Goal: Information Seeking & Learning: Learn about a topic

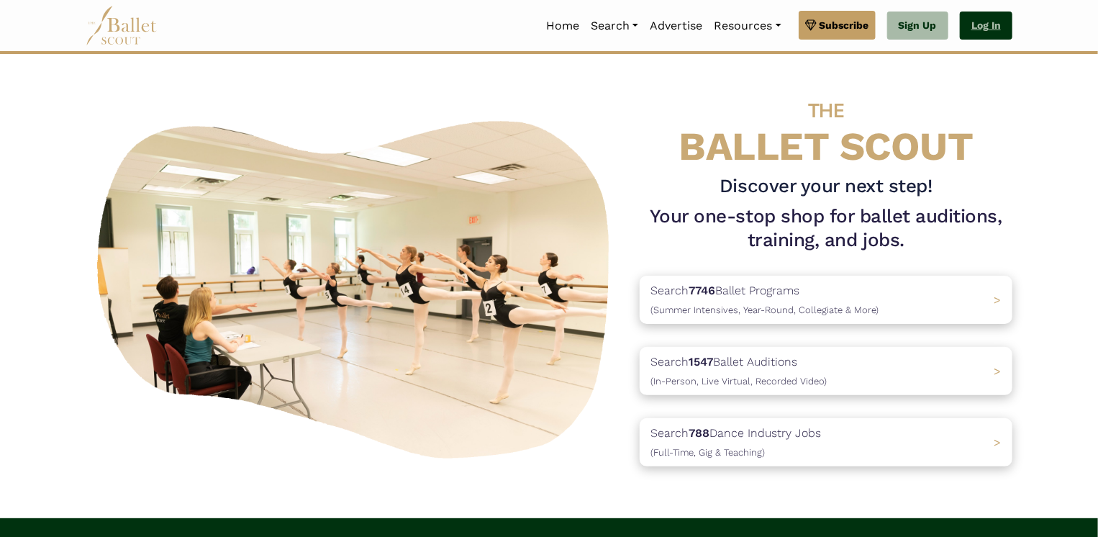
click at [989, 26] on link "Log In" at bounding box center [985, 26] width 53 height 29
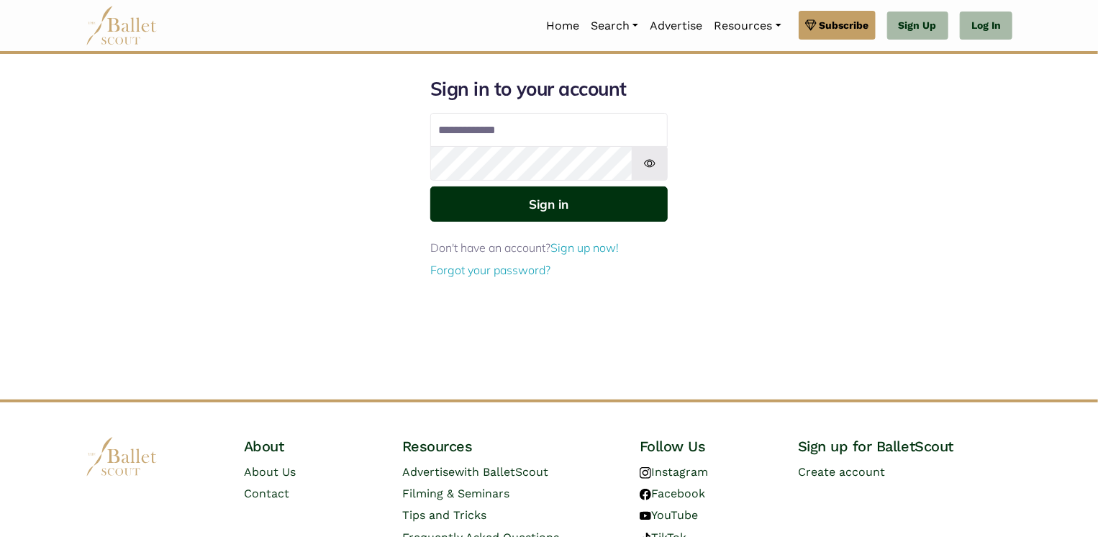
type input "**********"
click at [550, 206] on button "Sign in" at bounding box center [548, 203] width 237 height 35
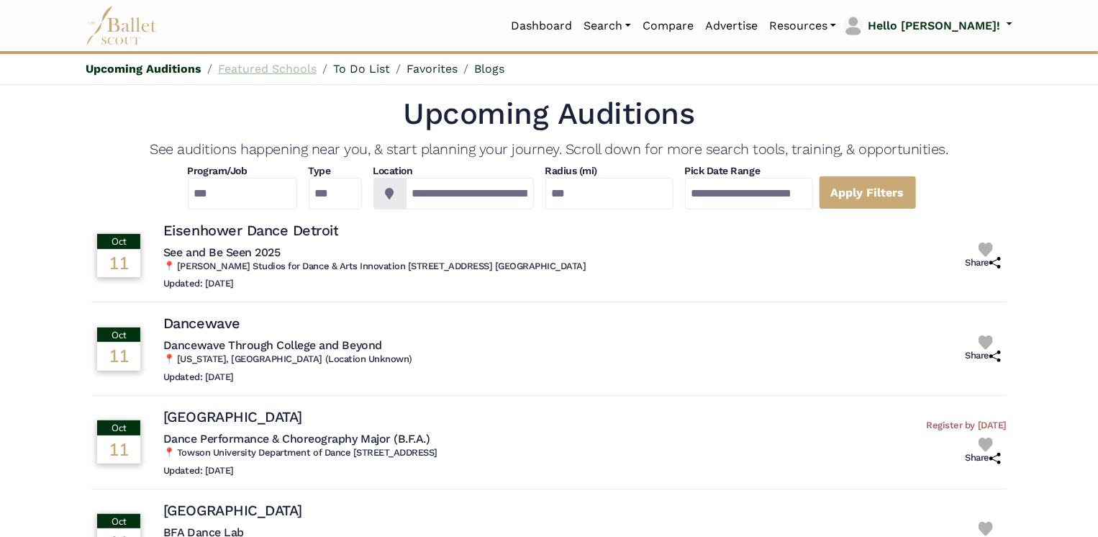
click at [255, 69] on link "Featured Schools" at bounding box center [267, 69] width 99 height 14
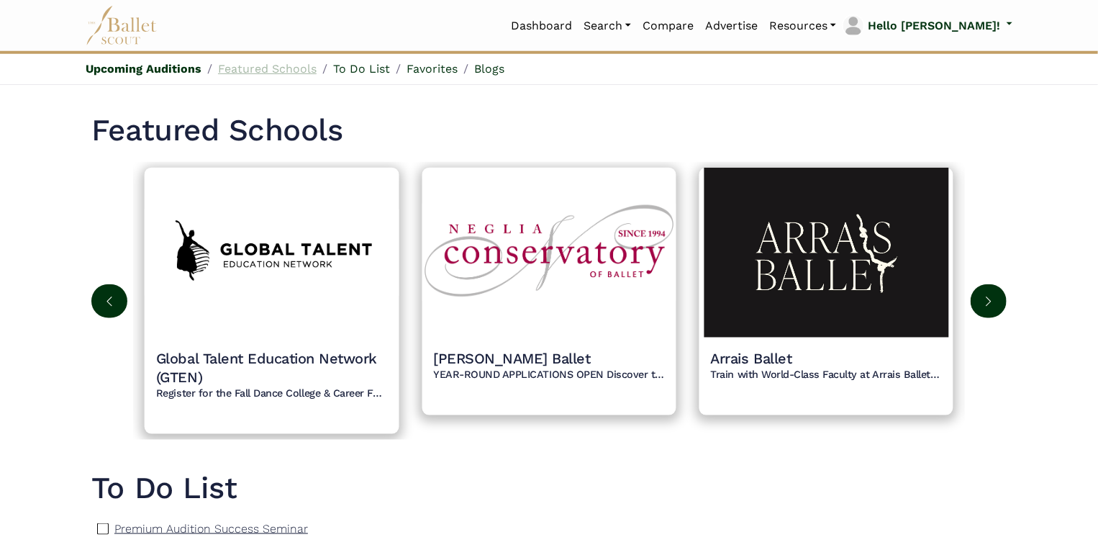
scroll to position [676, 0]
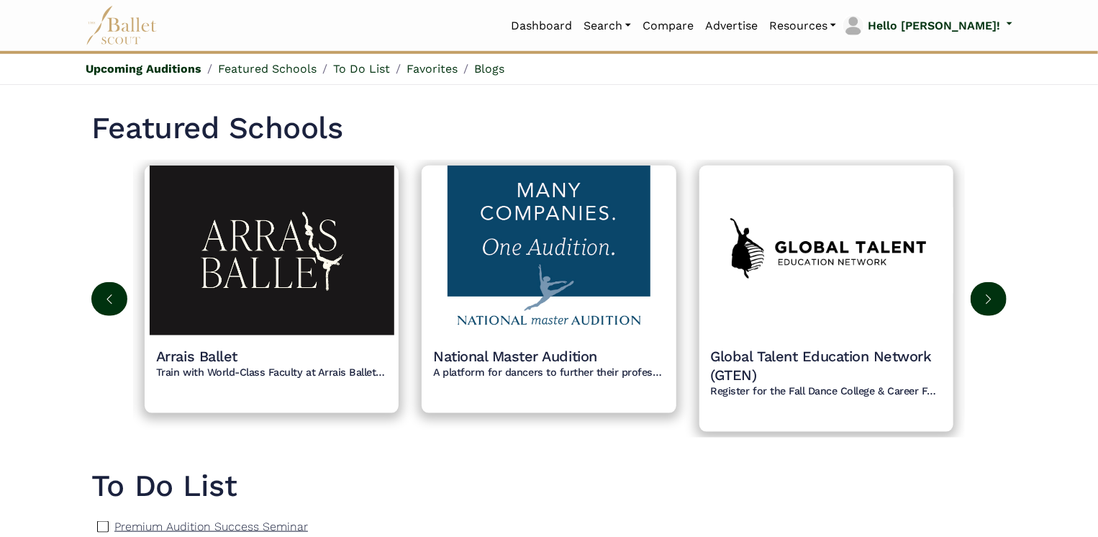
click at [118, 296] on button at bounding box center [109, 299] width 36 height 34
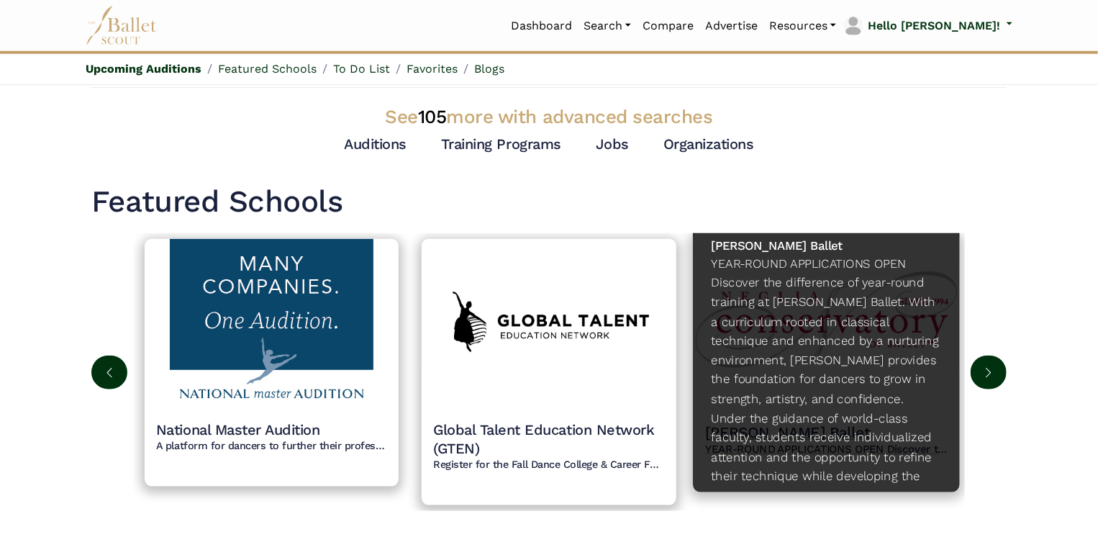
scroll to position [90, 0]
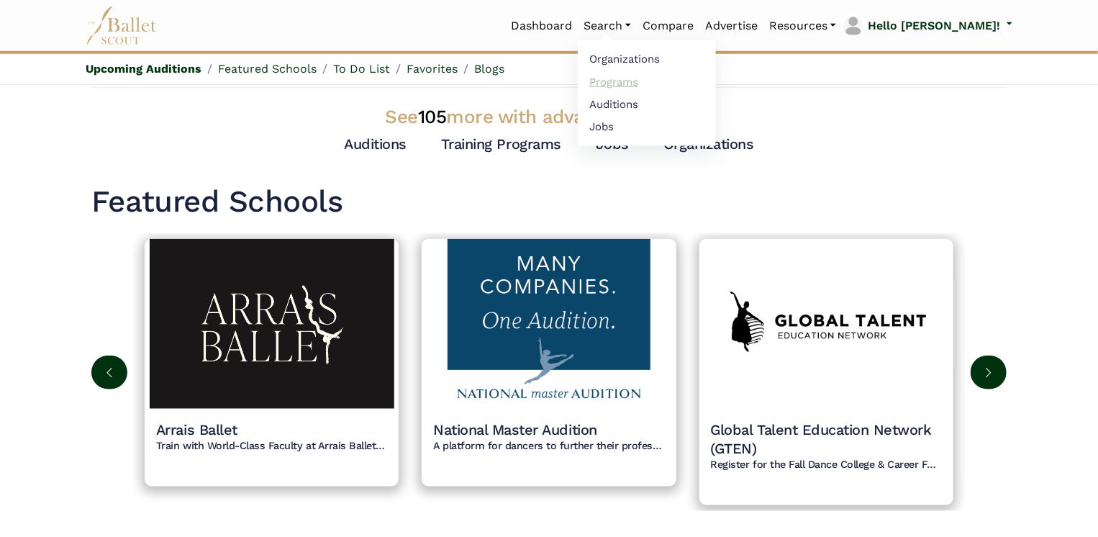
click at [678, 81] on link "Programs" at bounding box center [647, 81] width 138 height 22
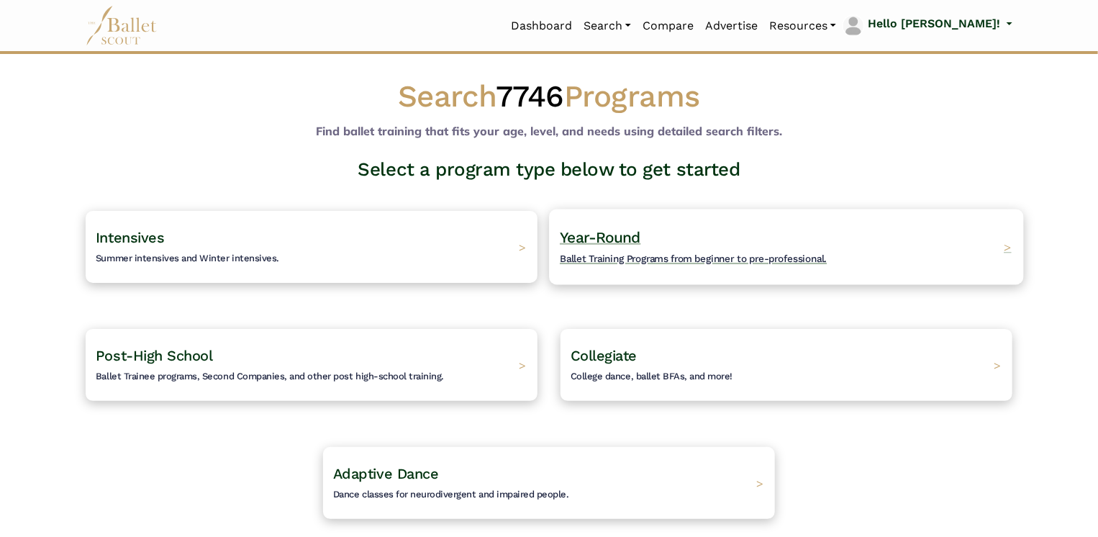
click at [921, 235] on div "Year-Round Ballet Training Programs from beginner to pre-professional. >" at bounding box center [786, 247] width 474 height 76
click at [611, 234] on span "Year-Round" at bounding box center [600, 237] width 81 height 18
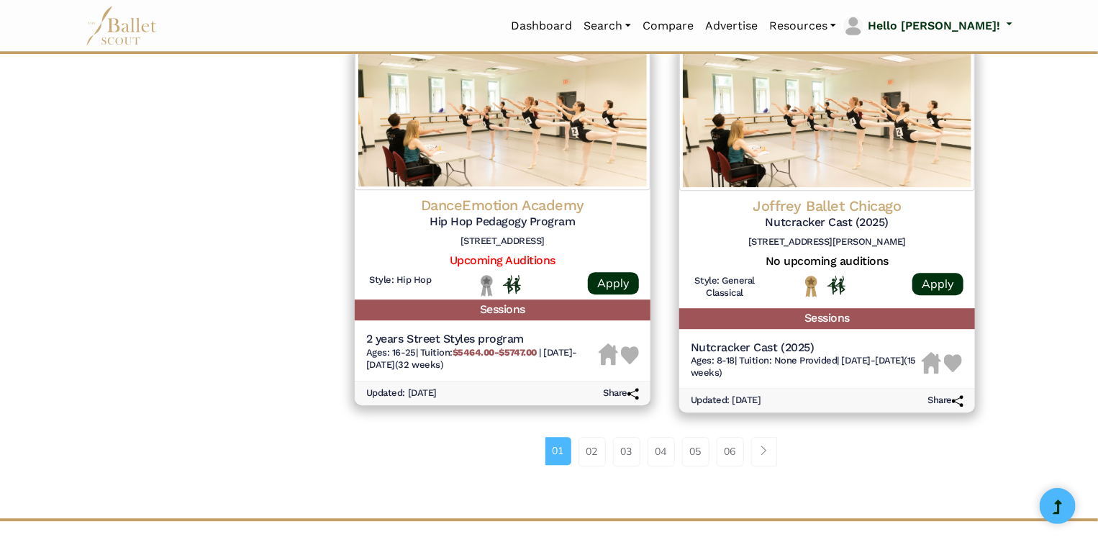
scroll to position [1841, 0]
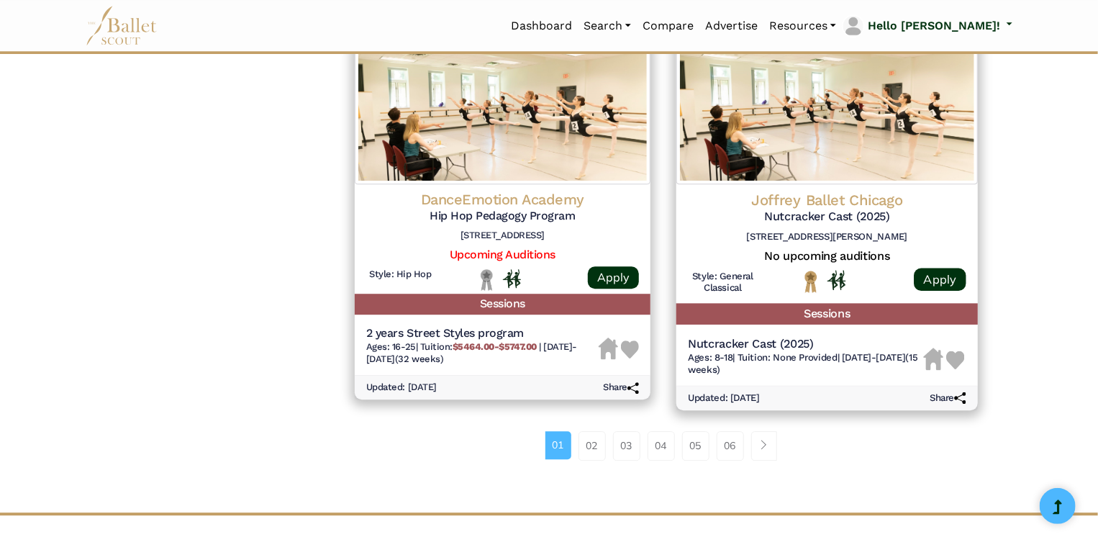
click at [840, 210] on h4 "Joffrey Ballet Chicago" at bounding box center [827, 200] width 278 height 19
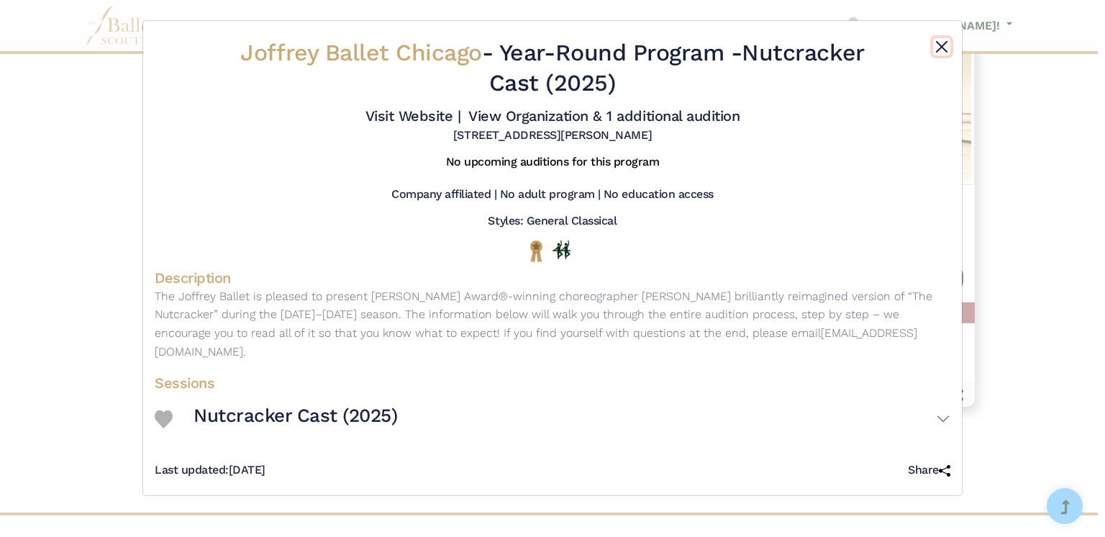
click at [938, 50] on button "Close" at bounding box center [941, 46] width 17 height 17
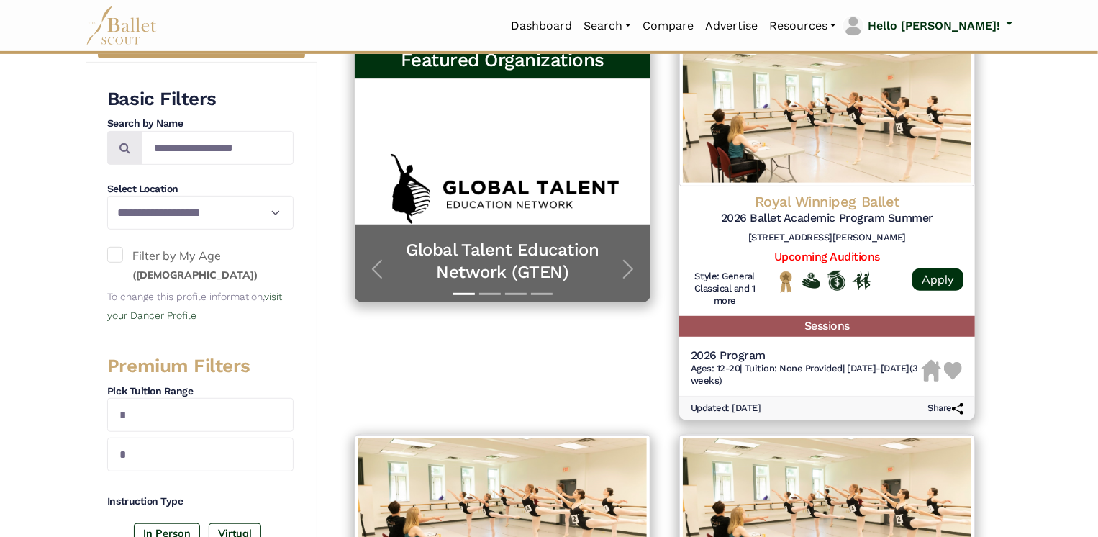
scroll to position [271, 0]
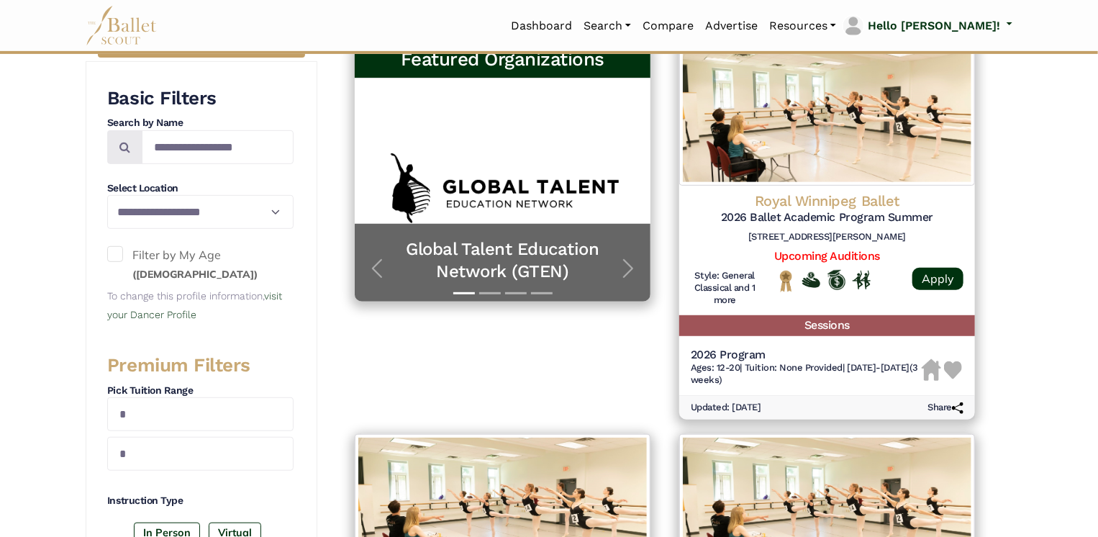
click at [119, 253] on span at bounding box center [115, 254] width 16 height 16
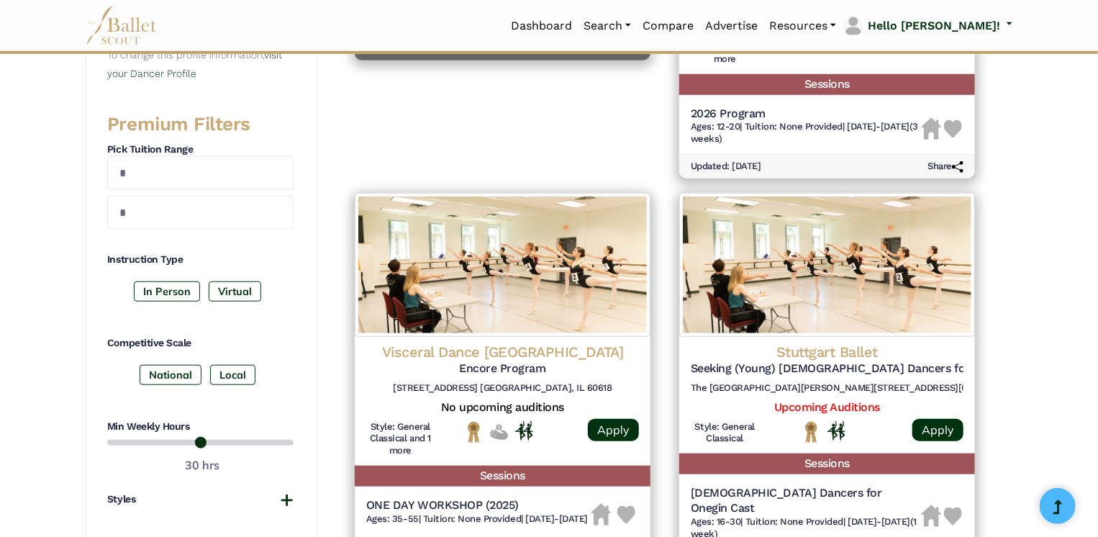
scroll to position [515, 0]
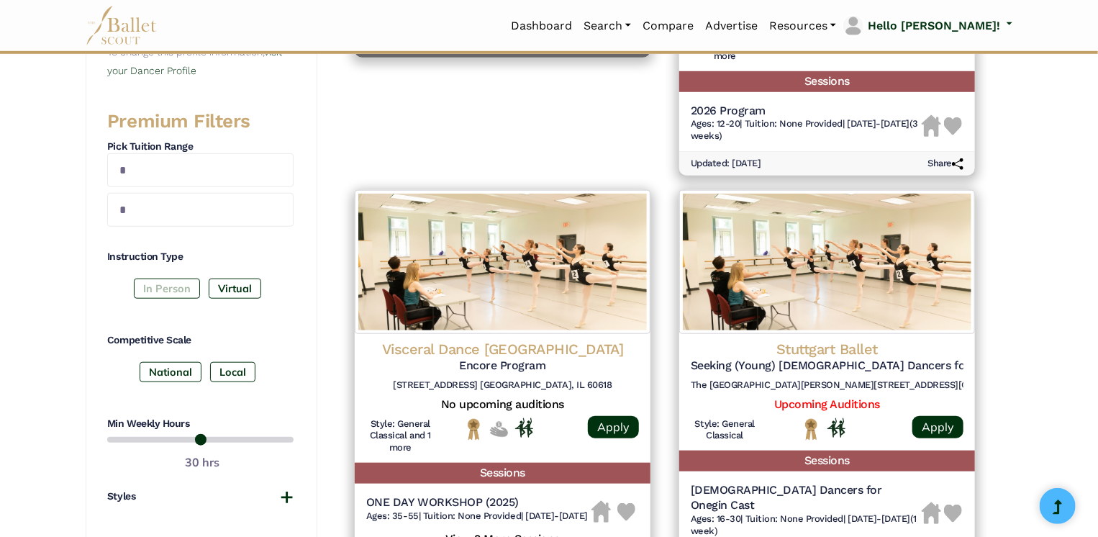
click at [160, 285] on label "In Person" at bounding box center [167, 288] width 66 height 20
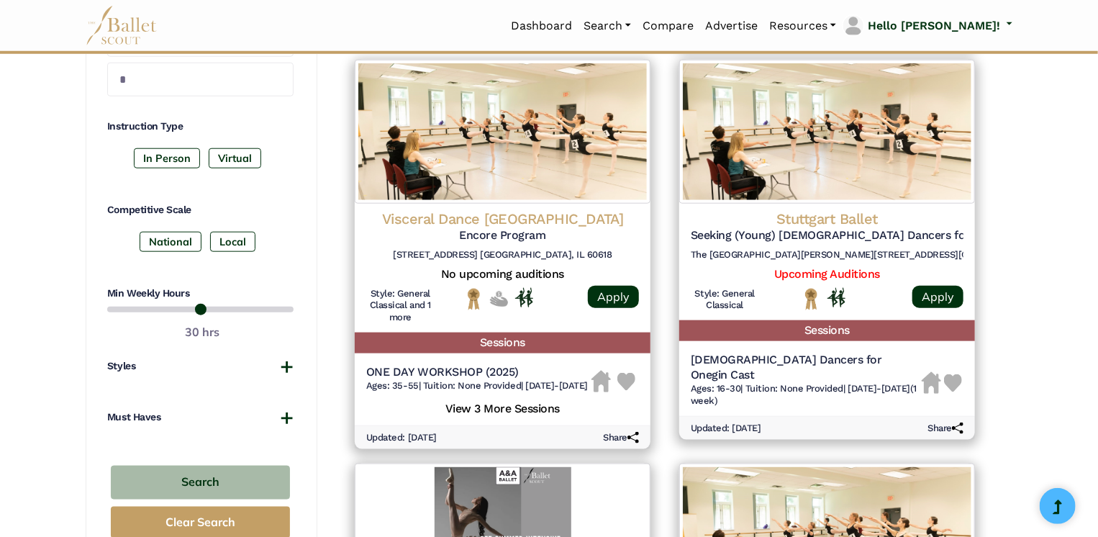
scroll to position [647, 0]
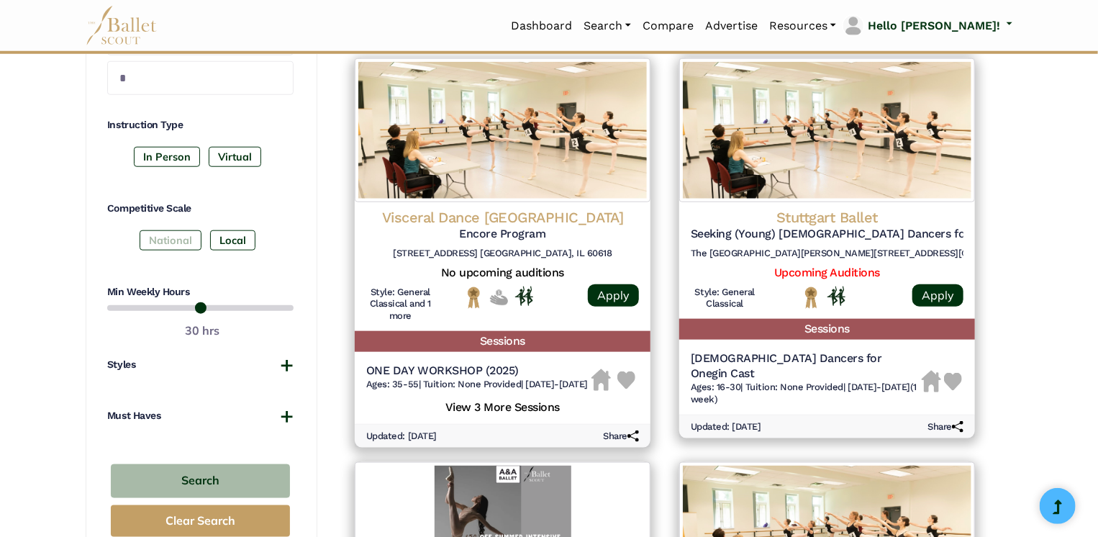
click at [183, 240] on label "National" at bounding box center [171, 240] width 62 height 20
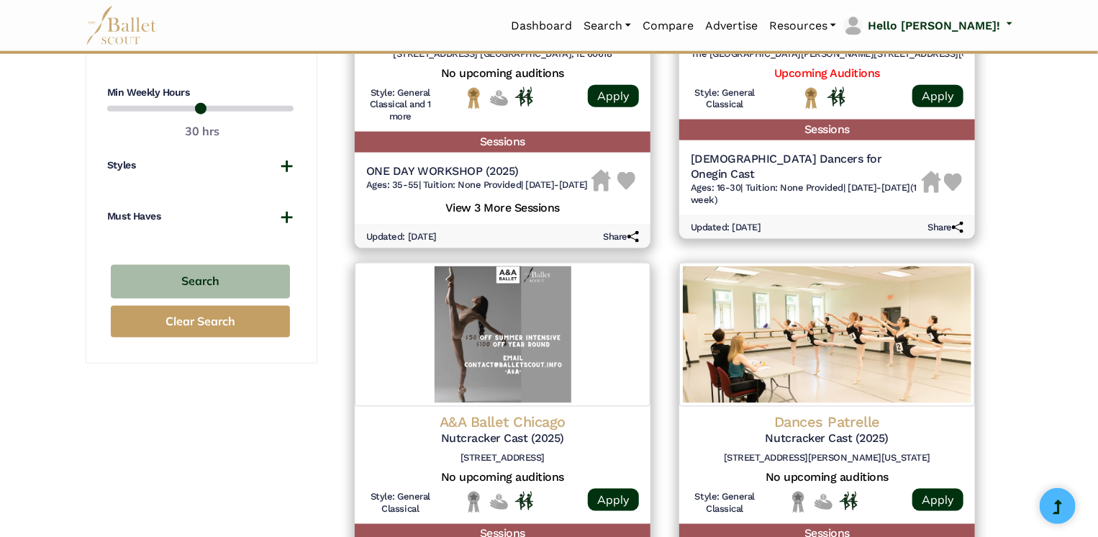
scroll to position [855, 0]
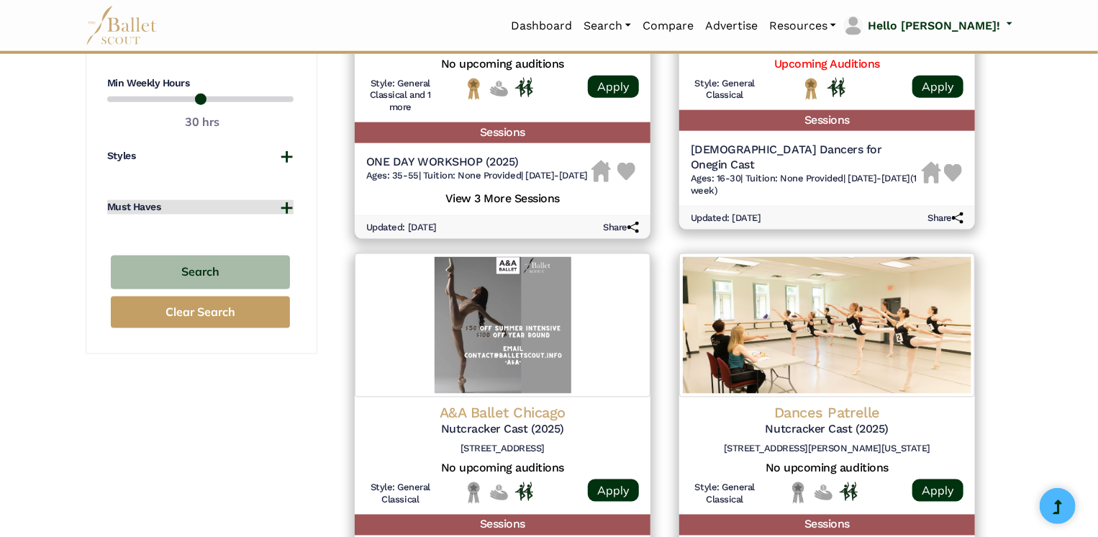
click at [284, 209] on button "Must Haves" at bounding box center [200, 207] width 186 height 14
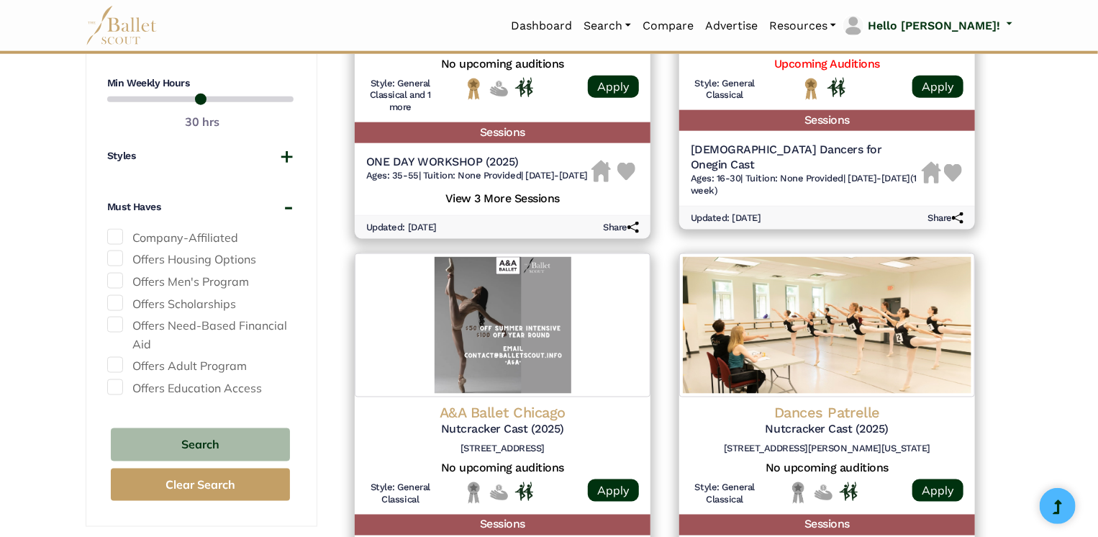
click at [118, 257] on span at bounding box center [115, 258] width 16 height 16
click at [117, 238] on span at bounding box center [115, 237] width 16 height 16
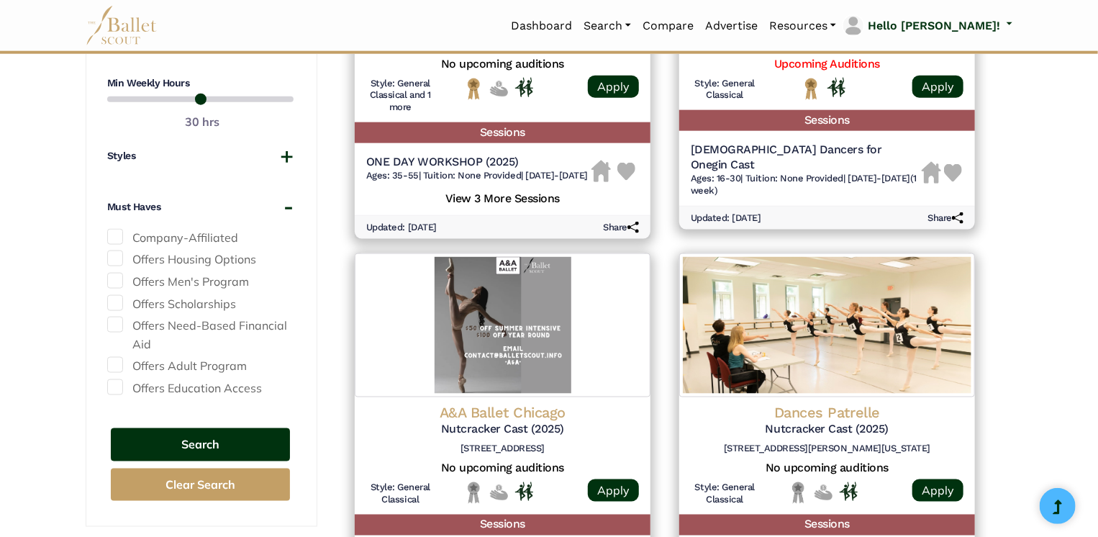
click at [244, 439] on button "Search" at bounding box center [200, 445] width 179 height 34
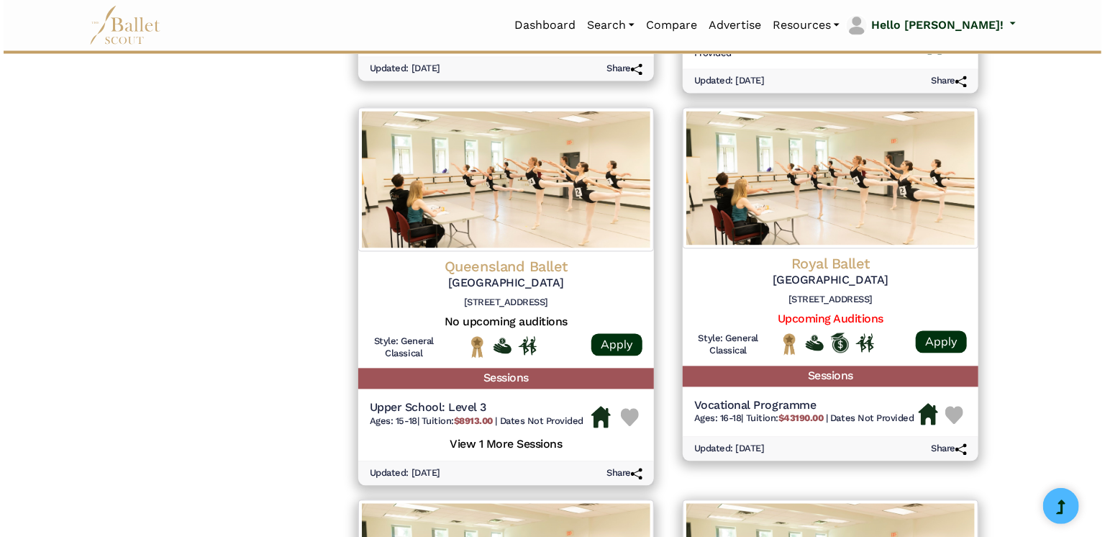
scroll to position [1367, 0]
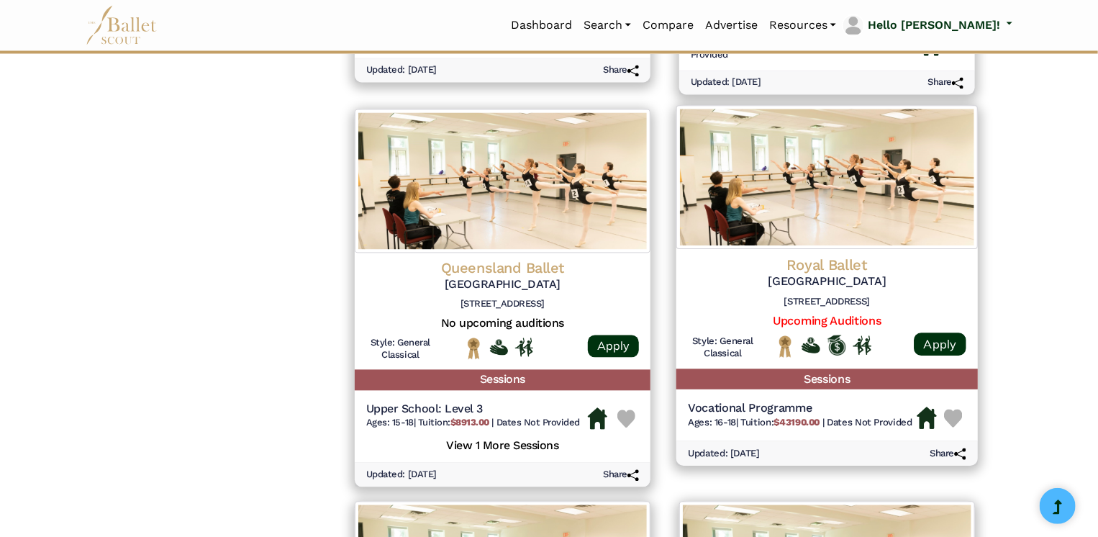
click at [835, 272] on h4 "Royal Ballet" at bounding box center [827, 264] width 278 height 19
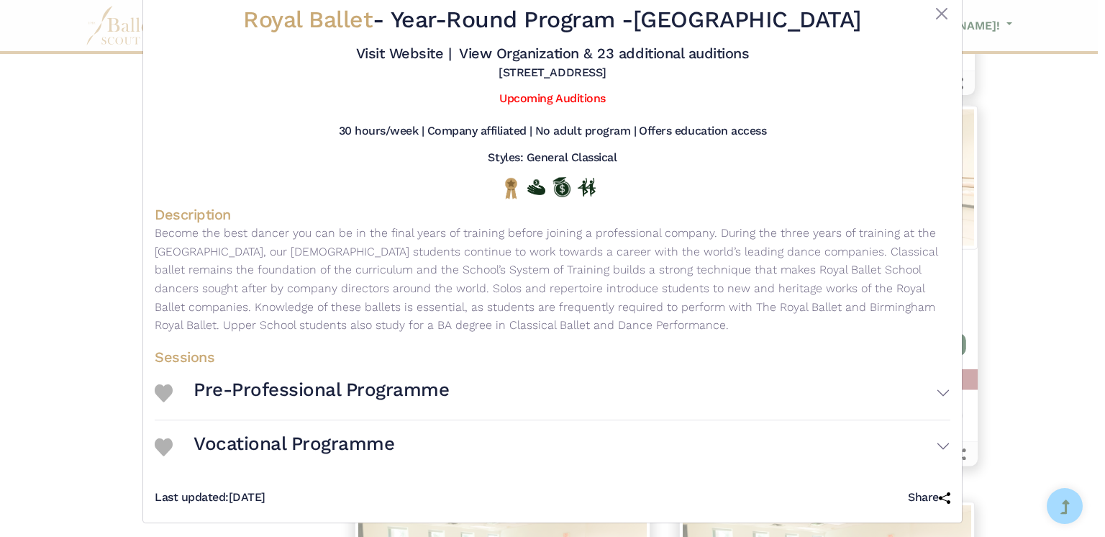
scroll to position [40, 0]
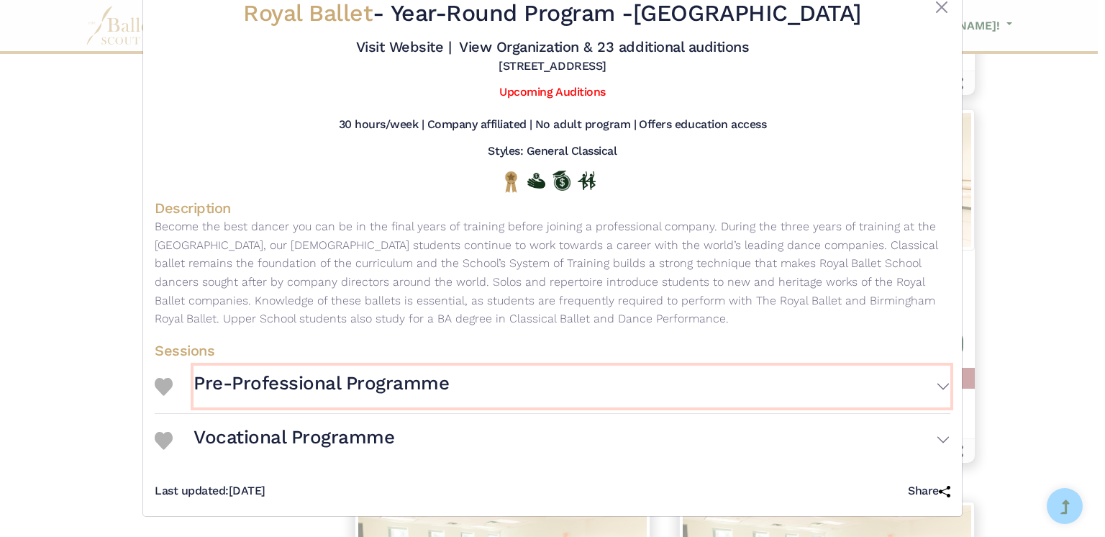
click at [934, 382] on button "Pre-Professional Programme" at bounding box center [571, 386] width 757 height 42
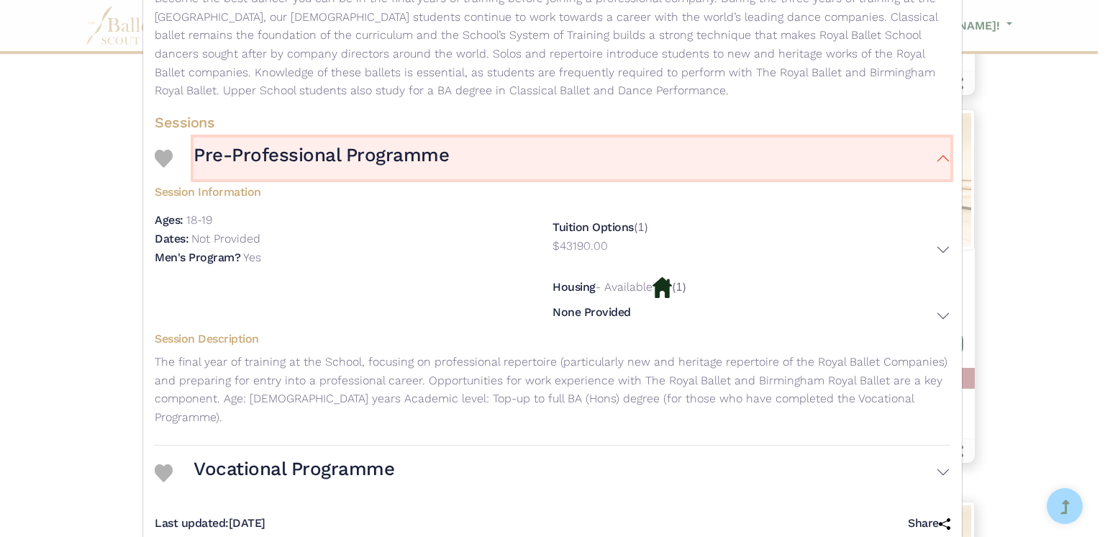
scroll to position [282, 0]
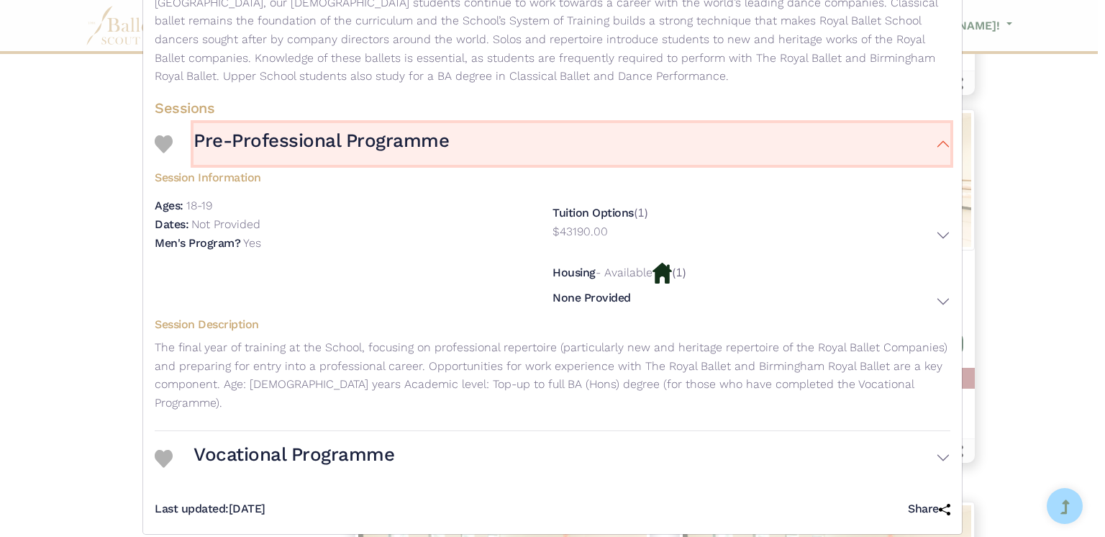
click at [939, 141] on button "Pre-Professional Programme" at bounding box center [571, 144] width 757 height 42
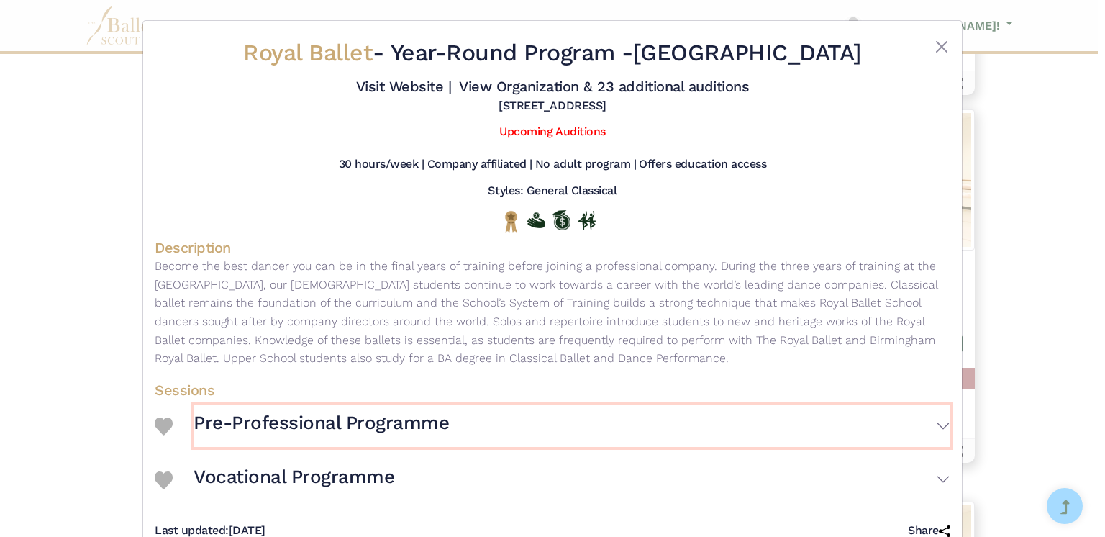
scroll to position [40, 0]
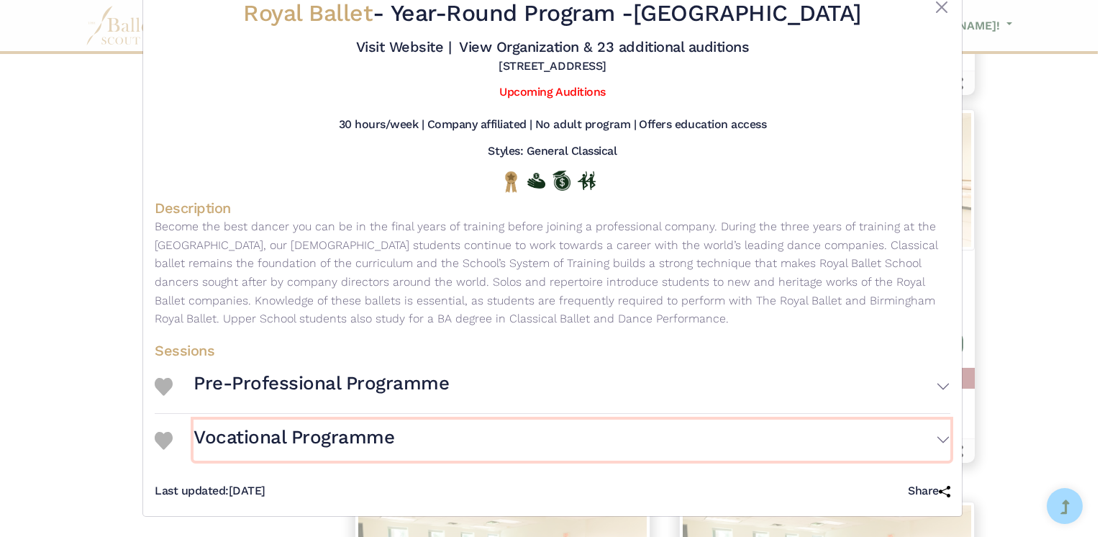
click at [936, 439] on button "Vocational Programme" at bounding box center [571, 440] width 757 height 42
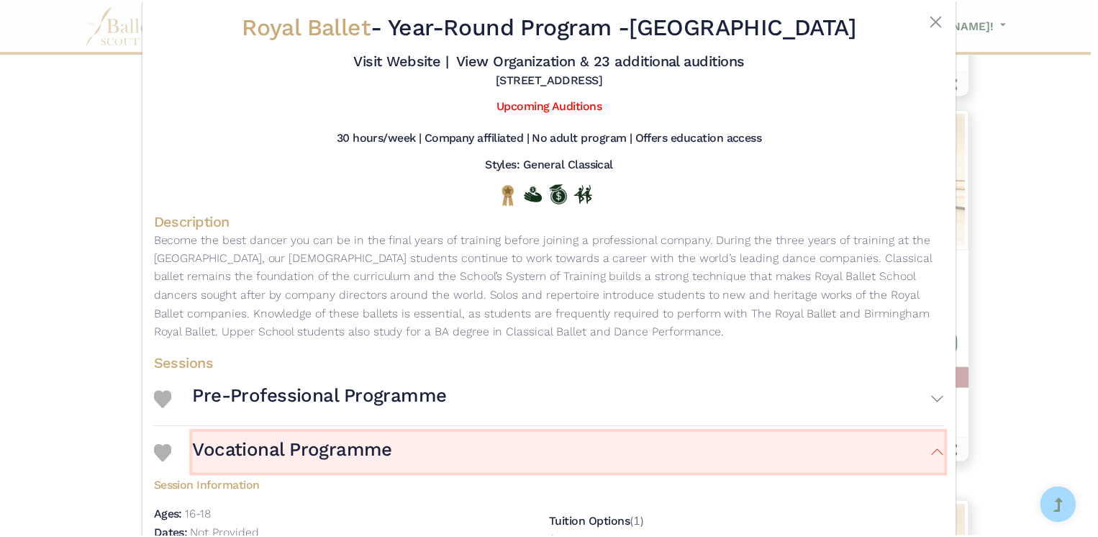
scroll to position [0, 0]
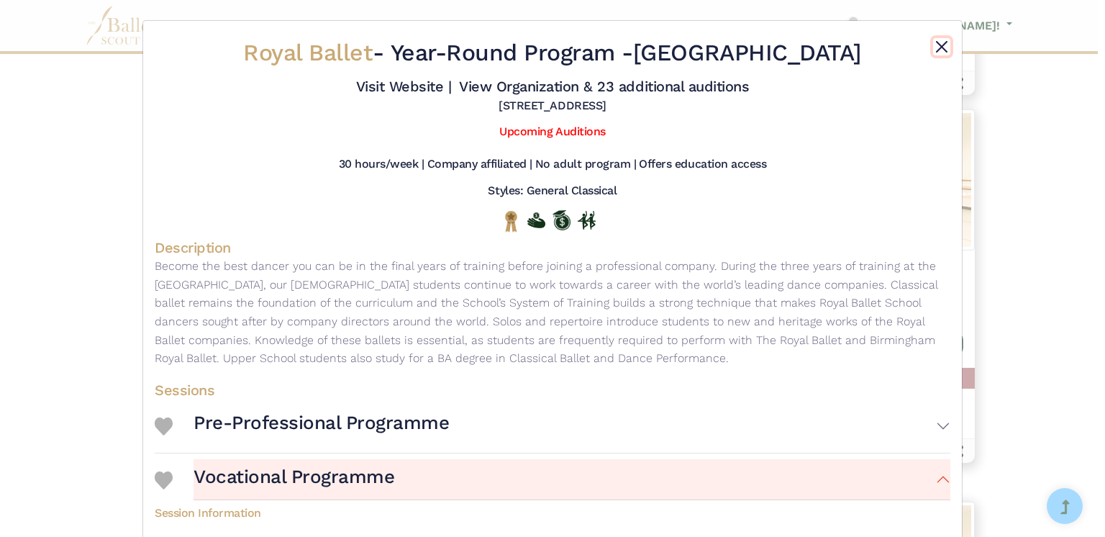
click at [933, 47] on button "Close" at bounding box center [941, 46] width 17 height 17
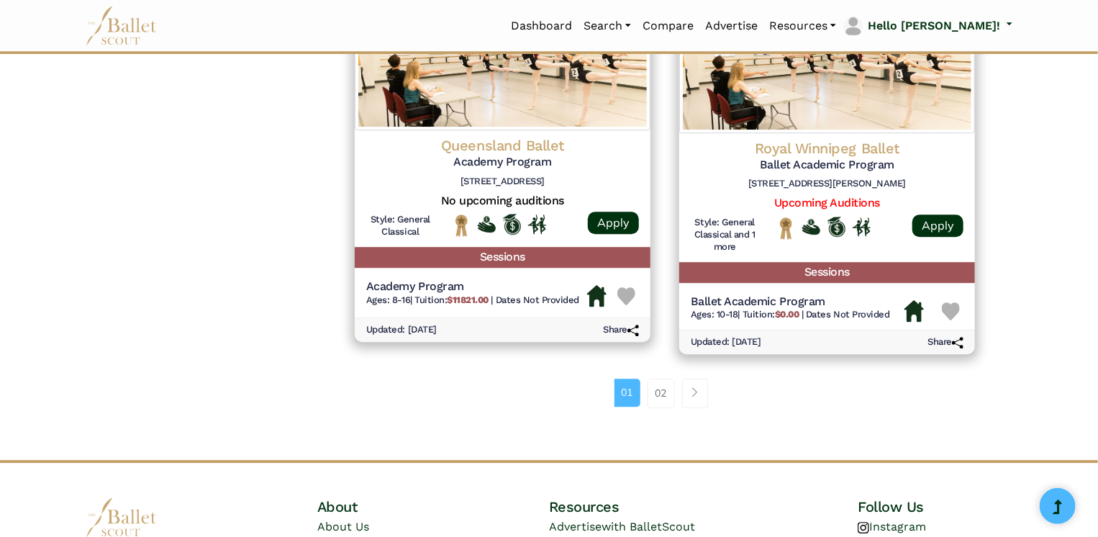
scroll to position [1883, 0]
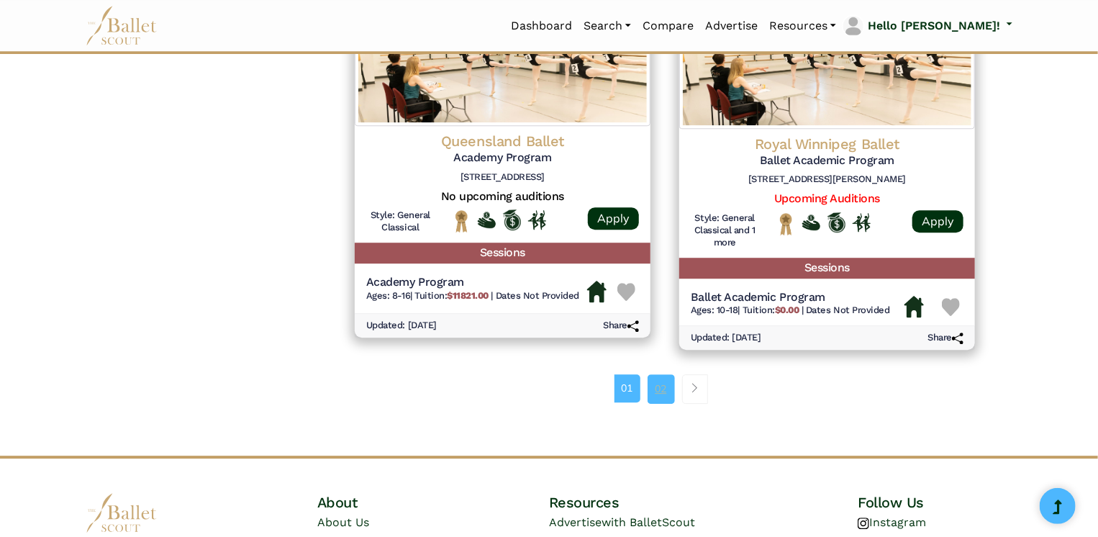
click at [658, 386] on link "02" at bounding box center [660, 388] width 27 height 29
